Goal: Register for event/course

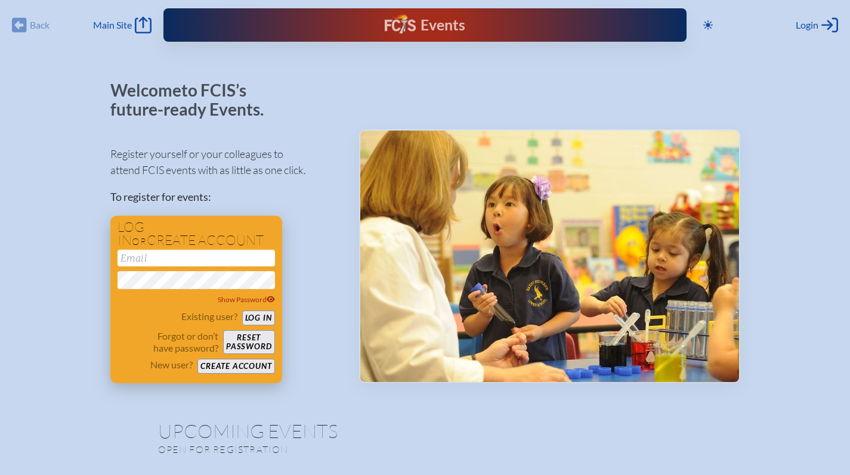
type input "[EMAIL_ADDRESS][DOMAIN_NAME]"
click at [255, 317] on button "Log in" at bounding box center [258, 318] width 33 height 15
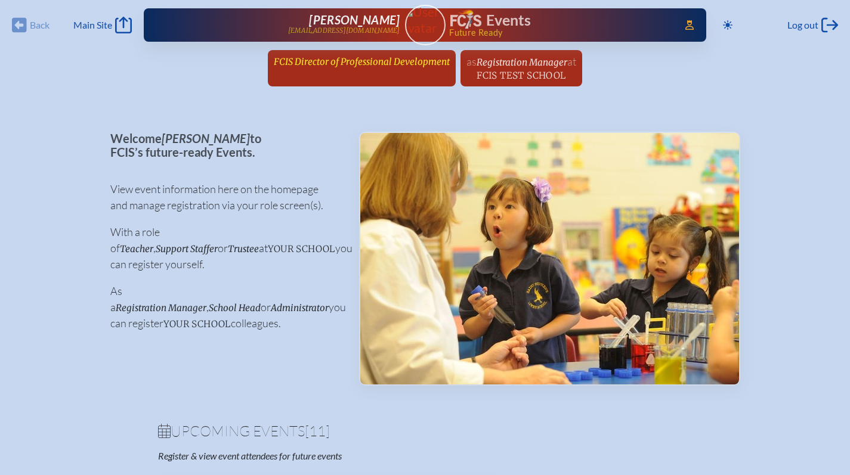
click at [343, 54] on link "FCIS Director of Professional Development since [DATE]" at bounding box center [361, 61] width 185 height 23
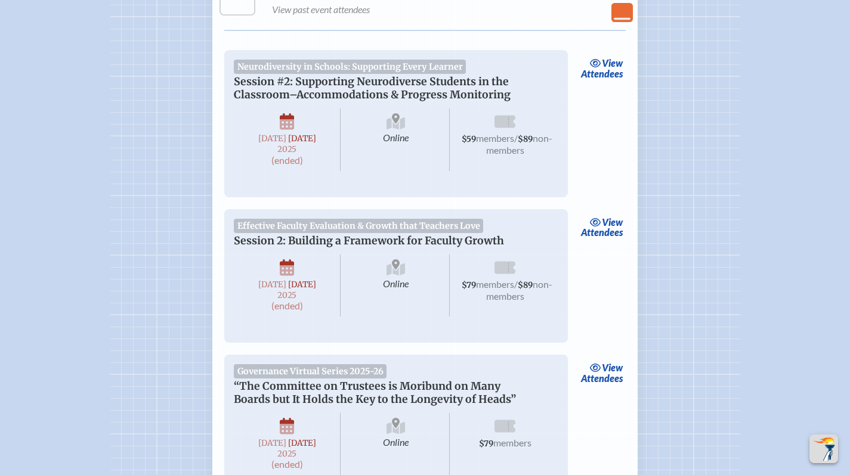
scroll to position [2245, 0]
click at [610, 68] on span "view" at bounding box center [612, 62] width 21 height 11
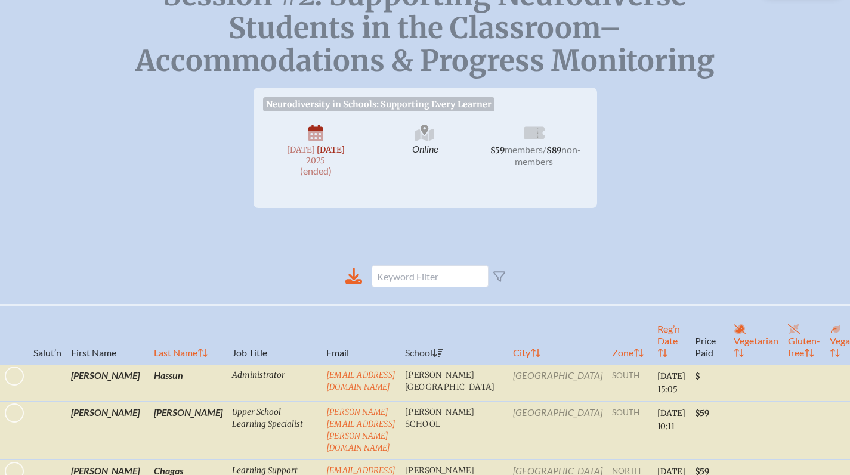
scroll to position [259, 0]
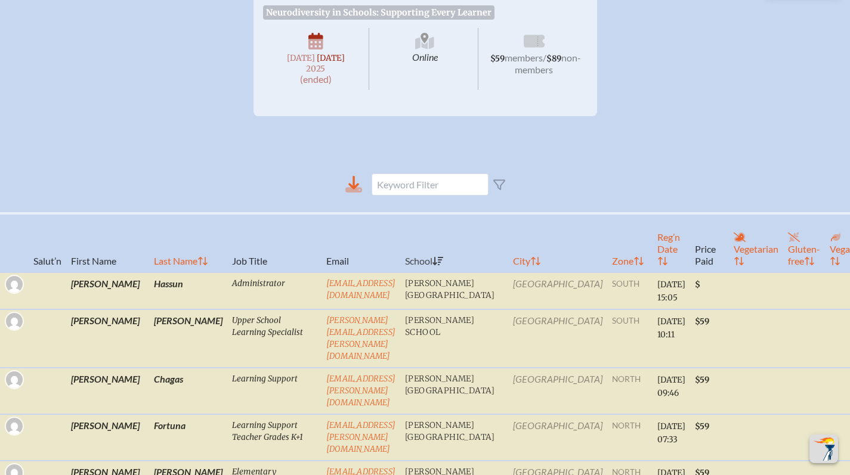
click at [353, 192] on icon at bounding box center [353, 184] width 17 height 17
click at [581, 35] on span "$59 members / $89 non-members" at bounding box center [534, 59] width 107 height 62
